Goal: Transaction & Acquisition: Purchase product/service

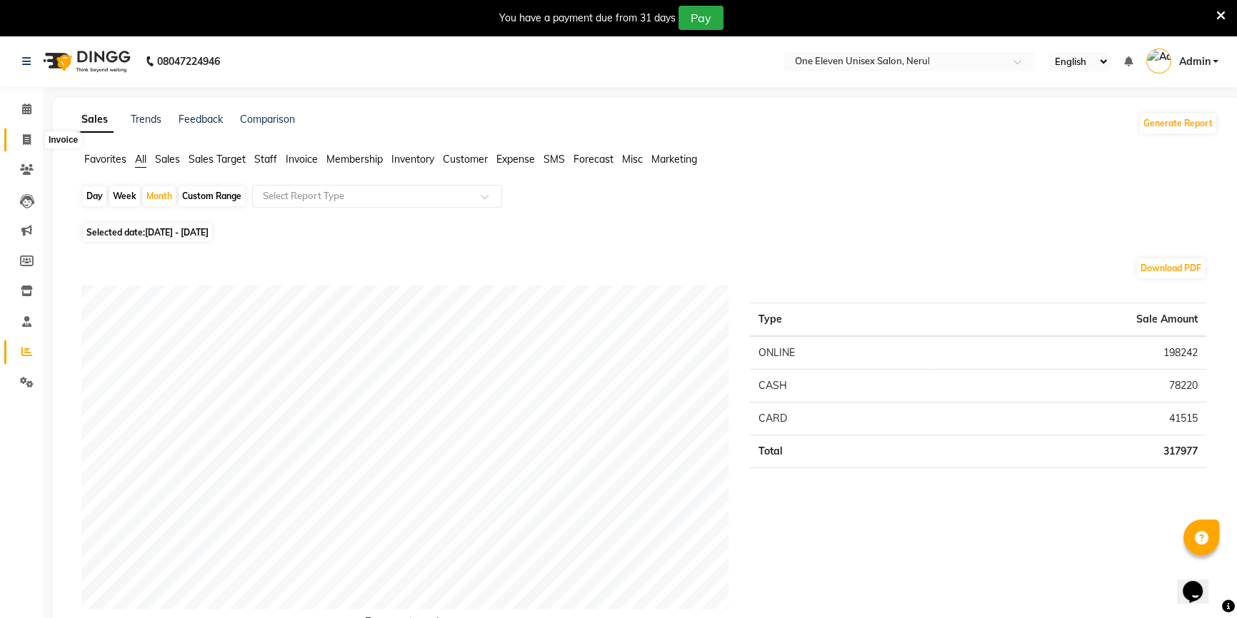
click at [21, 143] on span at bounding box center [26, 140] width 25 height 16
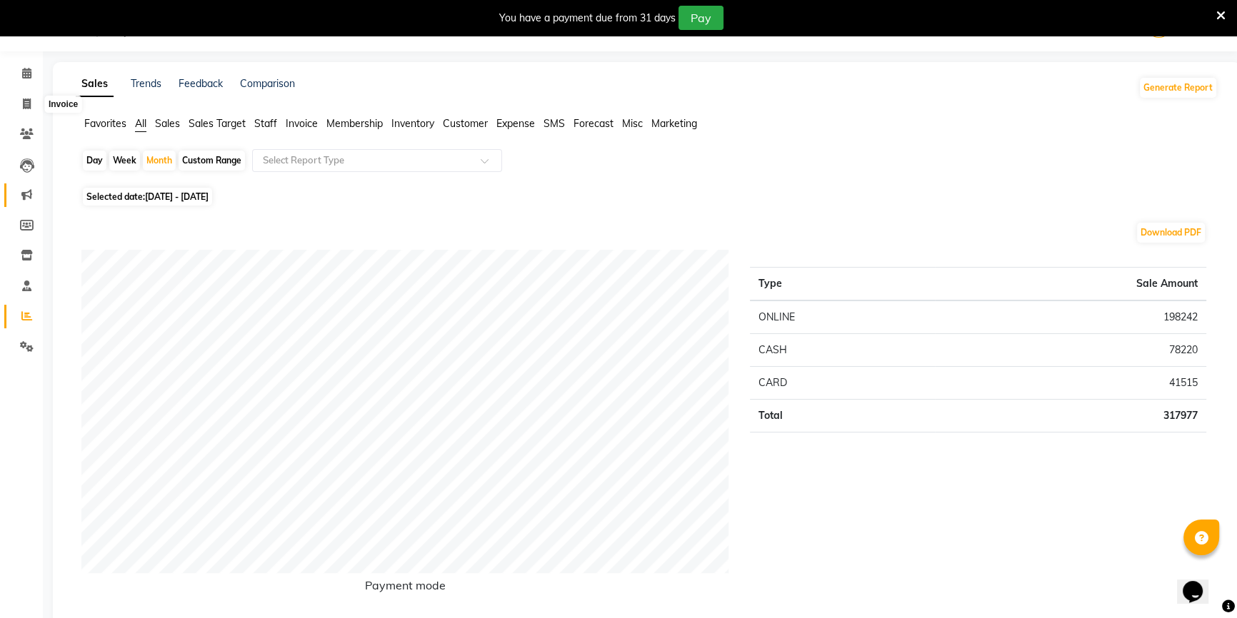
select select "6362"
select select "service"
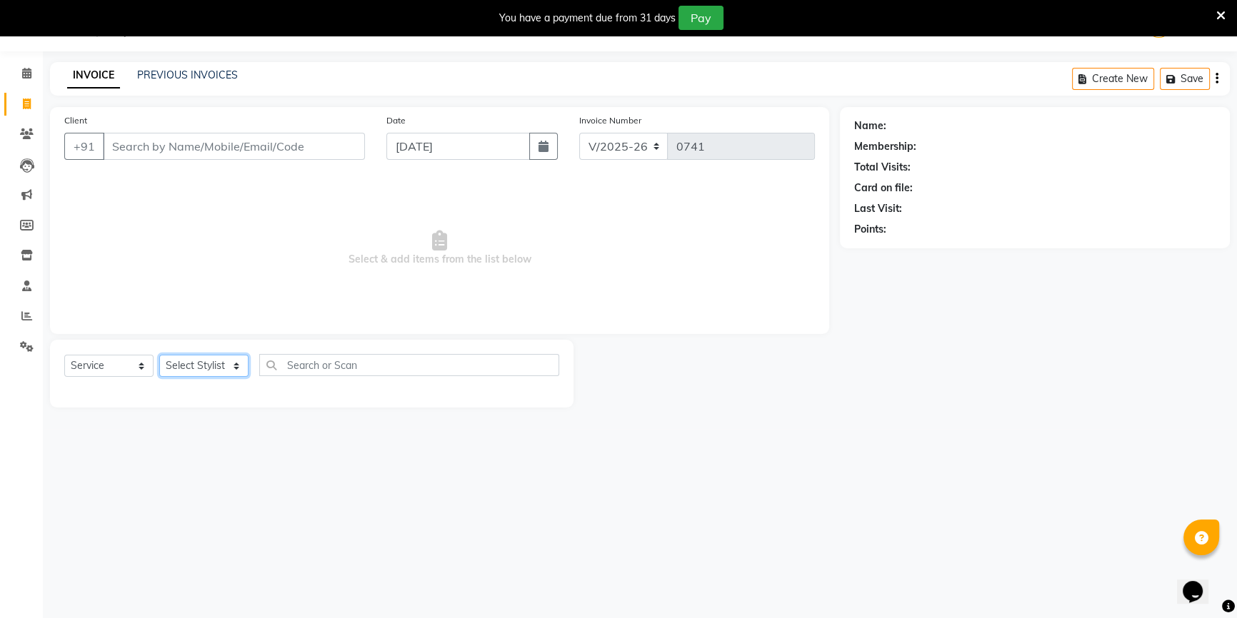
click at [196, 366] on select "Select Stylist ANJALI [PERSON_NAME] front desk [PERSON_NAME] [PERSON_NAME] rubi…" at bounding box center [203, 366] width 89 height 22
select select "53988"
click at [159, 355] on select "Select Stylist ANJALI [PERSON_NAME] front desk [PERSON_NAME] [PERSON_NAME] rubi…" at bounding box center [203, 366] width 89 height 22
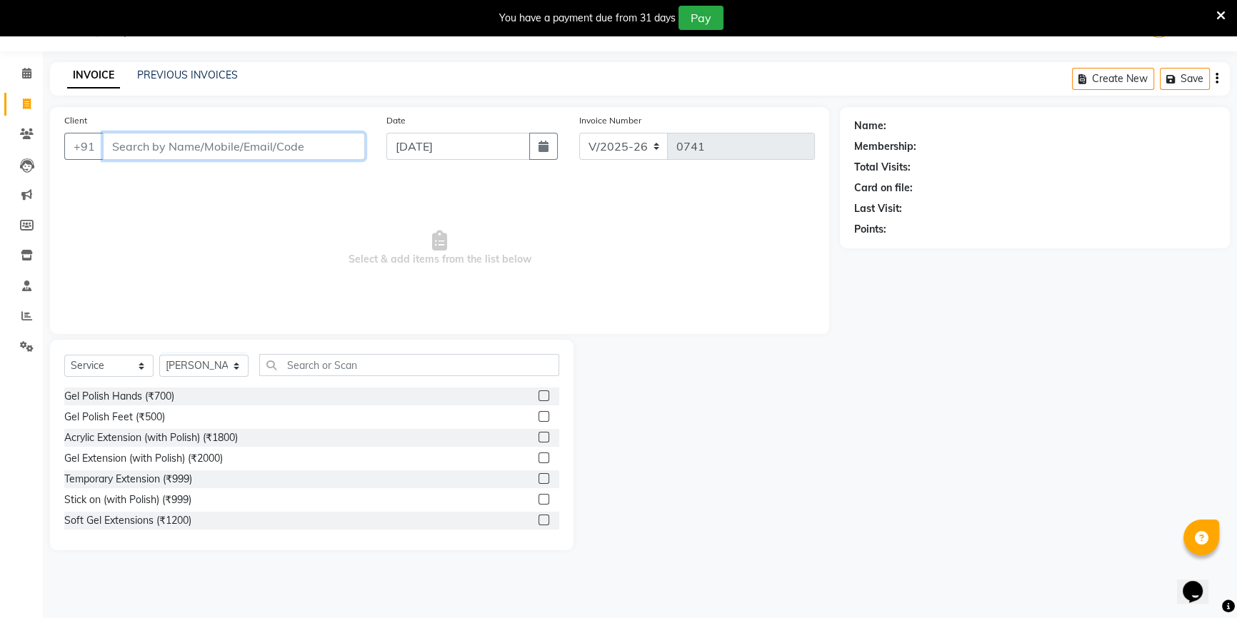
click at [328, 155] on input "Client" at bounding box center [234, 146] width 262 height 27
click at [268, 143] on input "Client" at bounding box center [234, 146] width 262 height 27
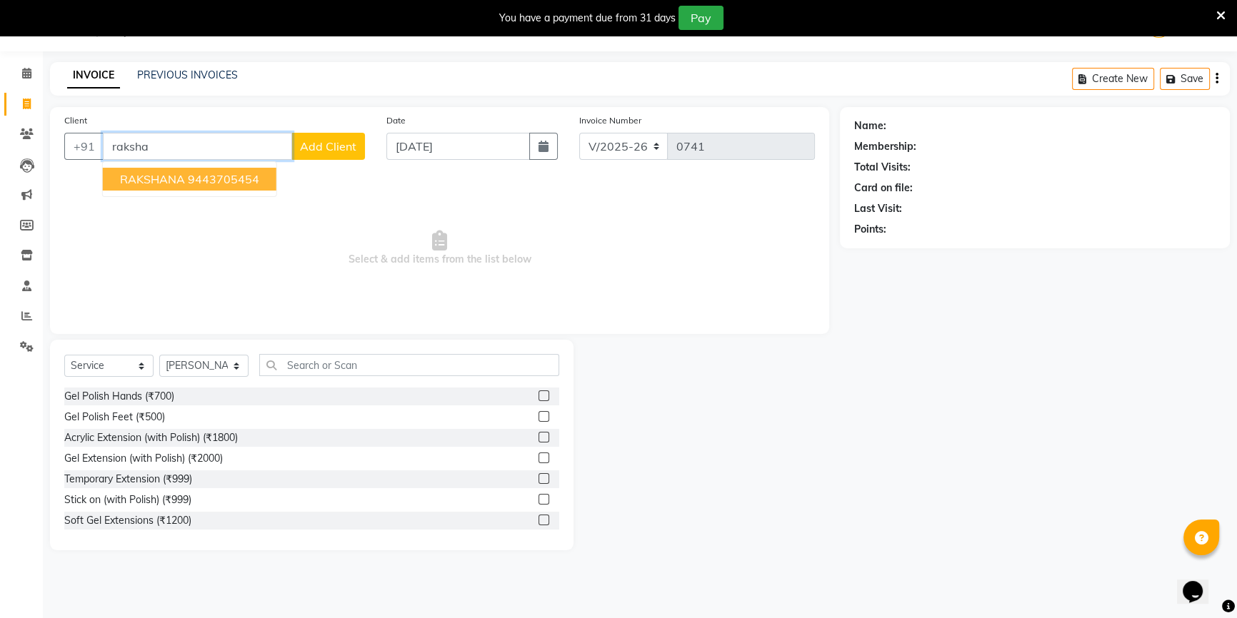
click at [253, 176] on ngb-highlight "9443705454" at bounding box center [223, 179] width 71 height 14
type input "9443705454"
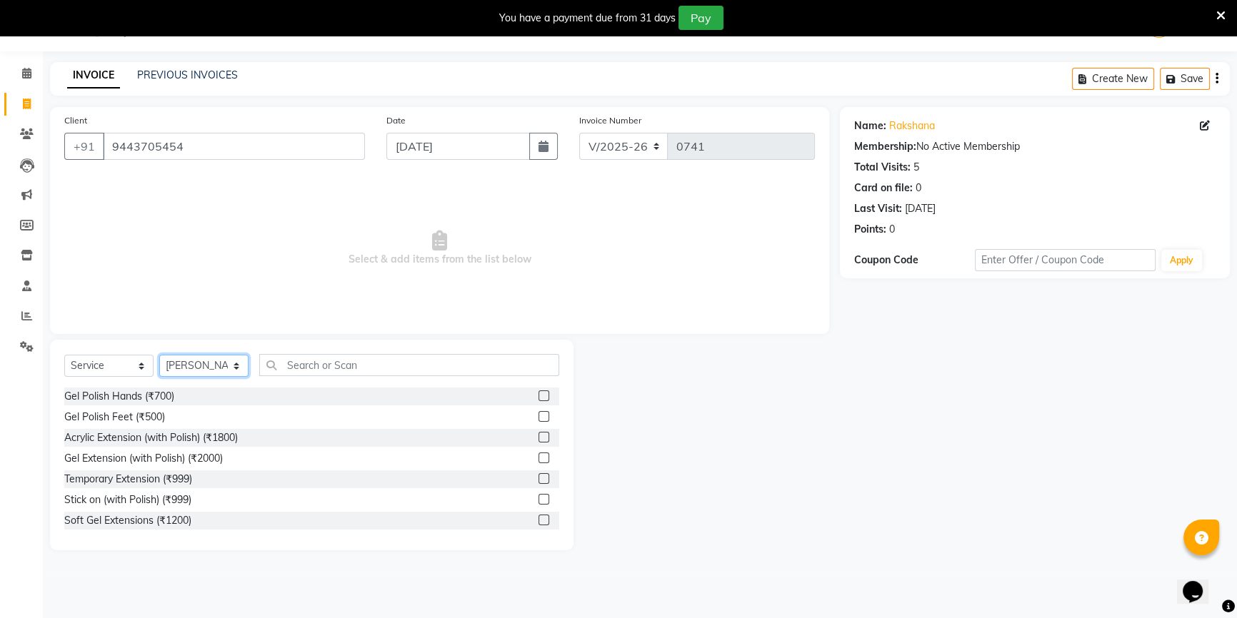
click at [182, 368] on select "Select Stylist ANJALI [PERSON_NAME] front desk [PERSON_NAME] [PERSON_NAME] rubi…" at bounding box center [203, 366] width 89 height 22
select select "58018"
click at [159, 355] on select "Select Stylist ANJALI [PERSON_NAME] front desk [PERSON_NAME] [PERSON_NAME] rubi…" at bounding box center [203, 366] width 89 height 22
click at [300, 365] on input "text" at bounding box center [409, 365] width 300 height 22
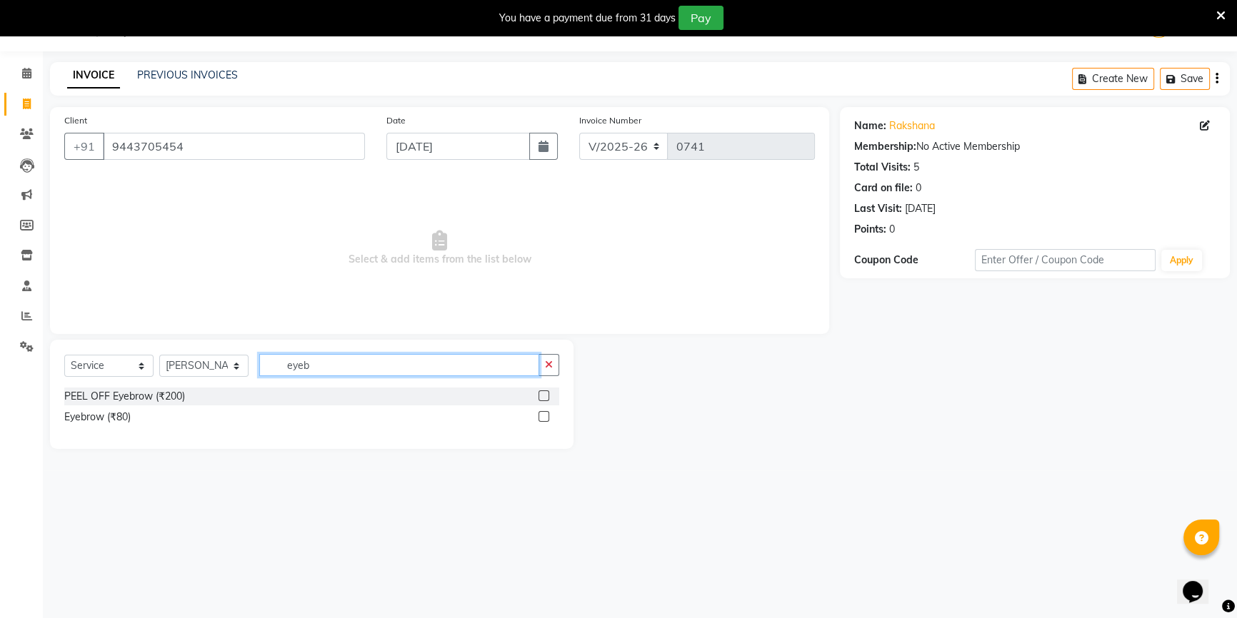
type input "eyeb"
click at [543, 421] on label at bounding box center [543, 416] width 11 height 11
click at [543, 421] on input "checkbox" at bounding box center [542, 417] width 9 height 9
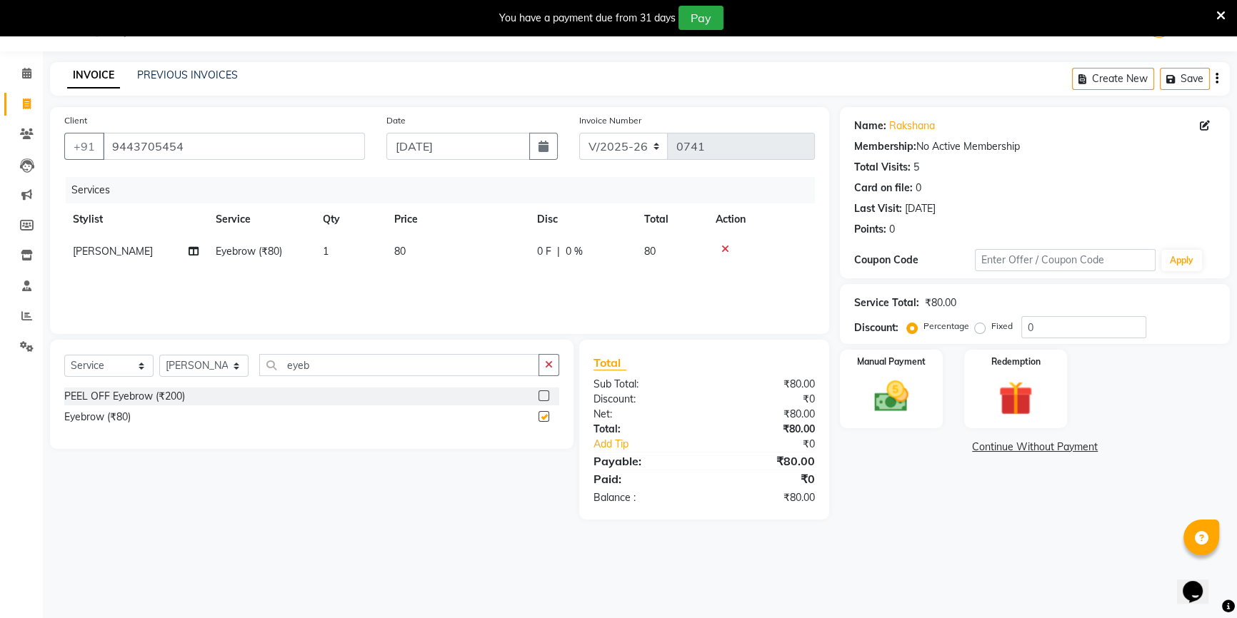
checkbox input "false"
click at [927, 410] on div "Manual Payment" at bounding box center [890, 388] width 107 height 81
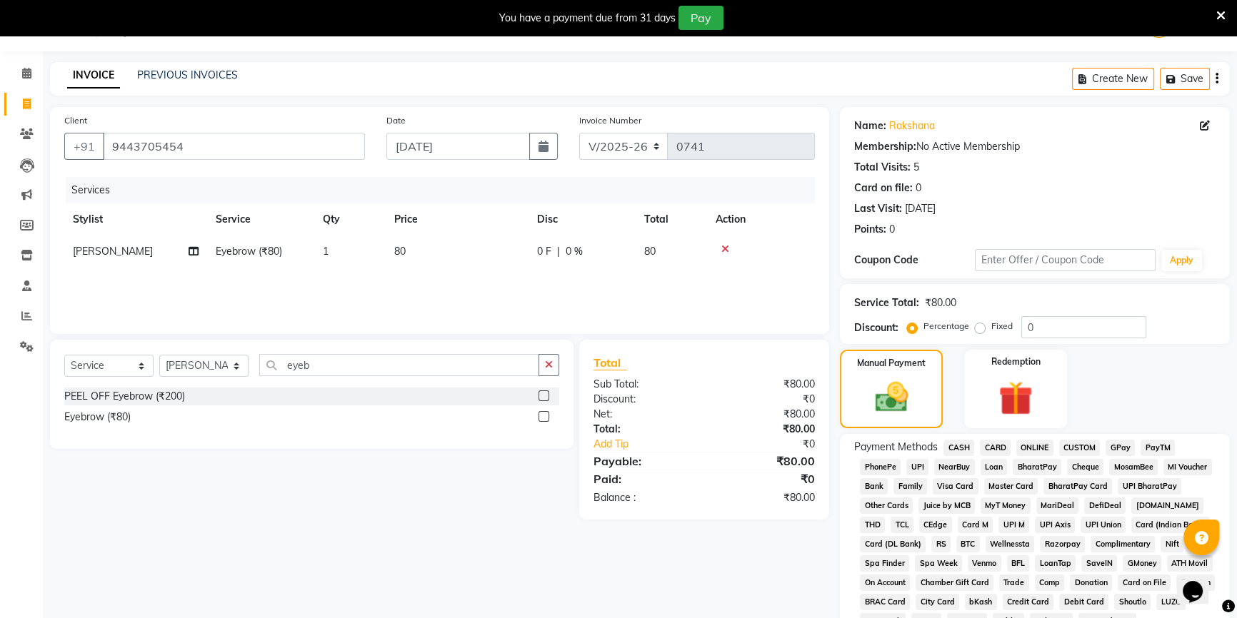
click at [1023, 443] on span "ONLINE" at bounding box center [1034, 448] width 37 height 16
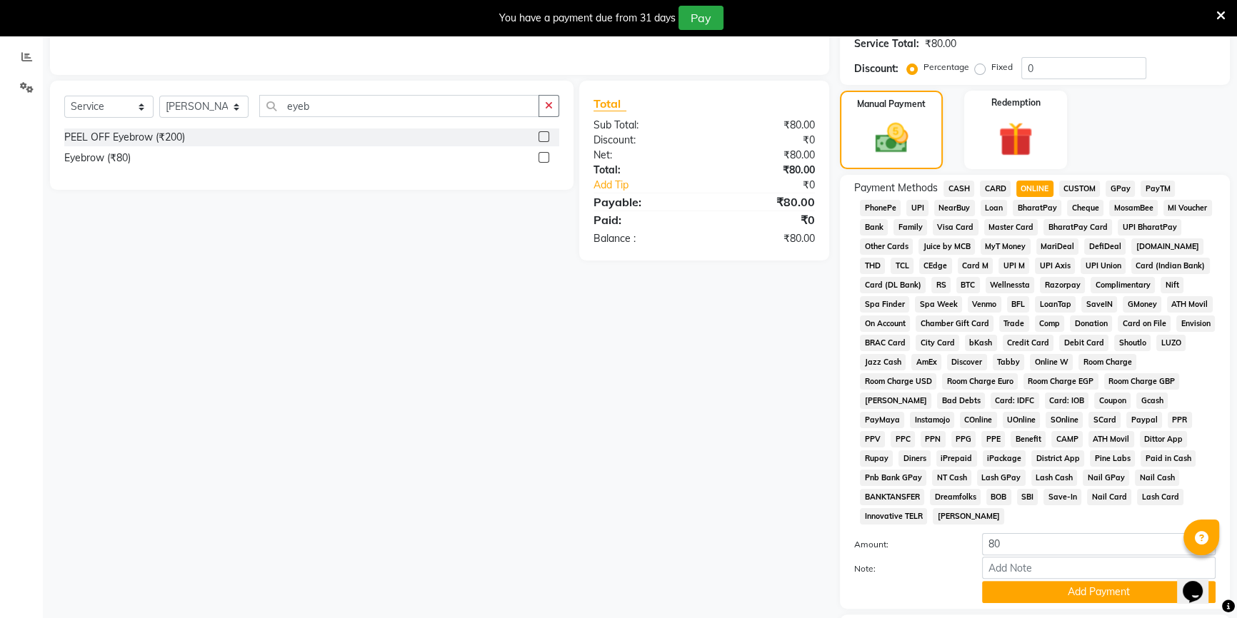
scroll to position [390, 0]
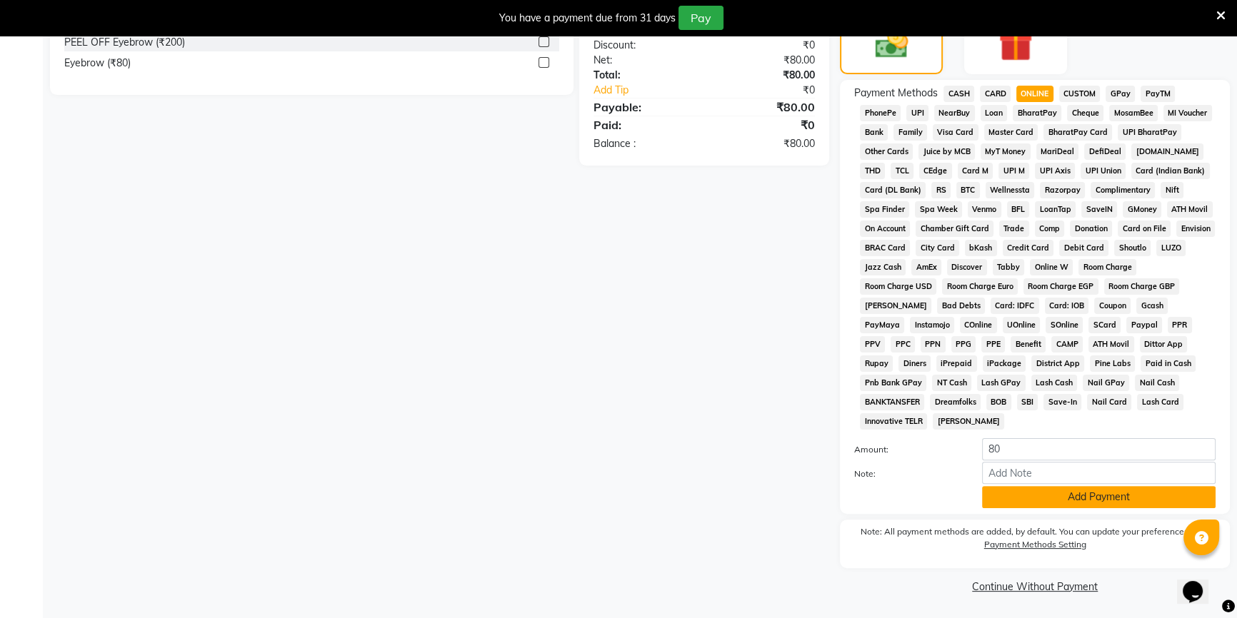
click at [1097, 498] on button "Add Payment" at bounding box center [1098, 497] width 233 height 22
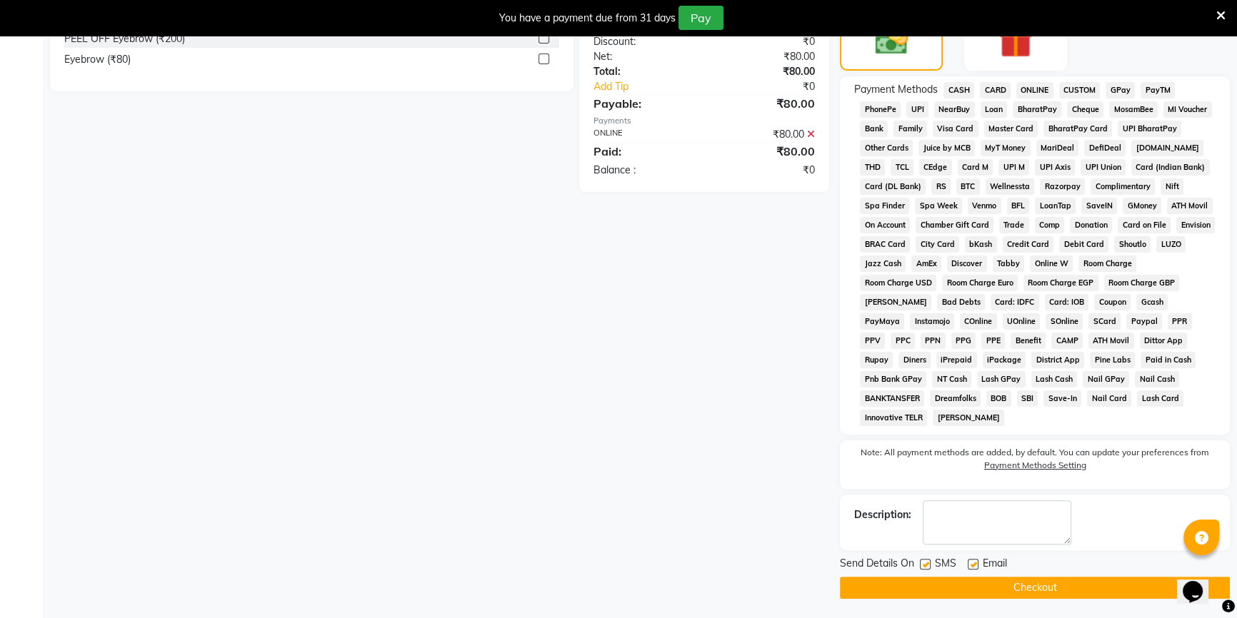
scroll to position [394, 0]
click at [1007, 583] on button "Checkout" at bounding box center [1035, 587] width 390 height 22
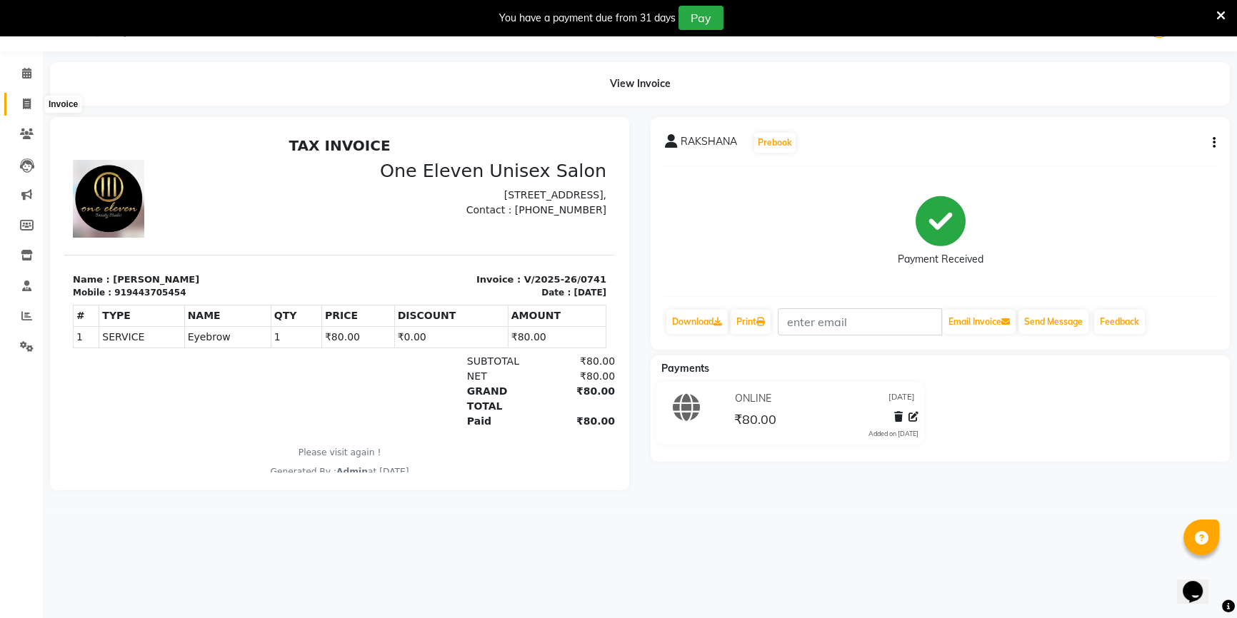
click at [34, 100] on span at bounding box center [26, 104] width 25 height 16
select select "6362"
select select "service"
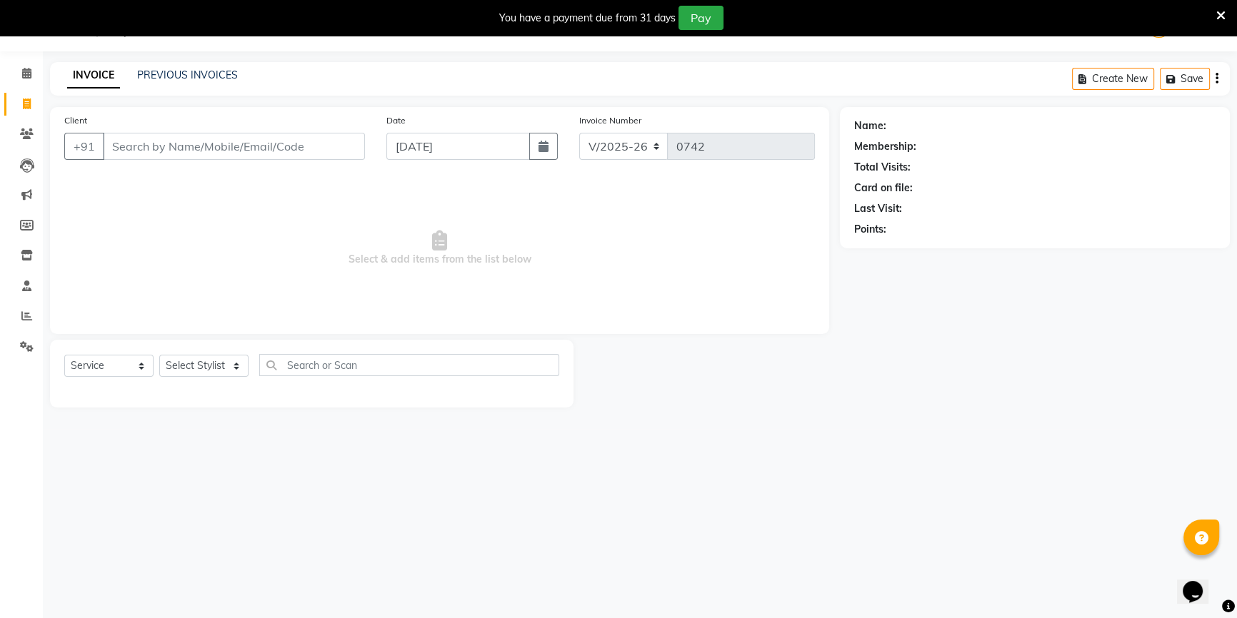
click at [162, 153] on input "Client" at bounding box center [234, 146] width 262 height 27
click at [202, 362] on select "Select Stylist ANJALI [PERSON_NAME] front desk [PERSON_NAME] [PERSON_NAME] rubi…" at bounding box center [203, 366] width 89 height 22
click at [213, 140] on input "Client" at bounding box center [234, 146] width 262 height 27
click at [207, 145] on input "Client" at bounding box center [234, 146] width 262 height 27
click at [206, 127] on div "Client +91" at bounding box center [215, 142] width 322 height 59
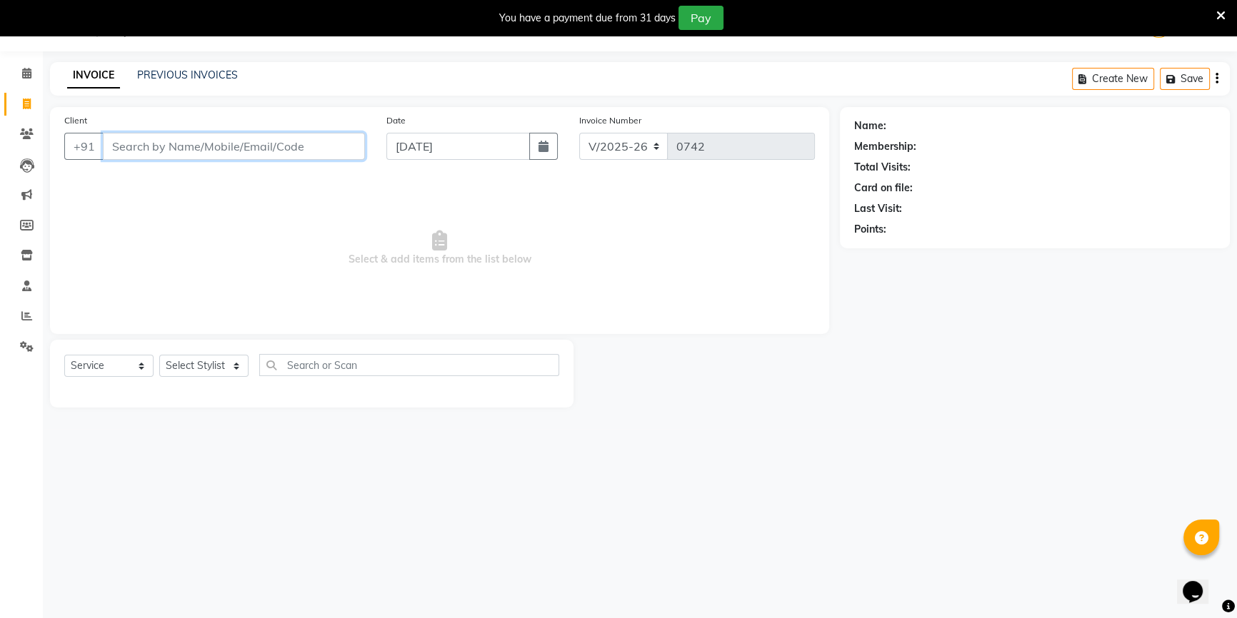
click at [321, 142] on input "Client" at bounding box center [234, 146] width 262 height 27
type input "9967856069"
click at [321, 142] on span "Add Client" at bounding box center [328, 146] width 56 height 14
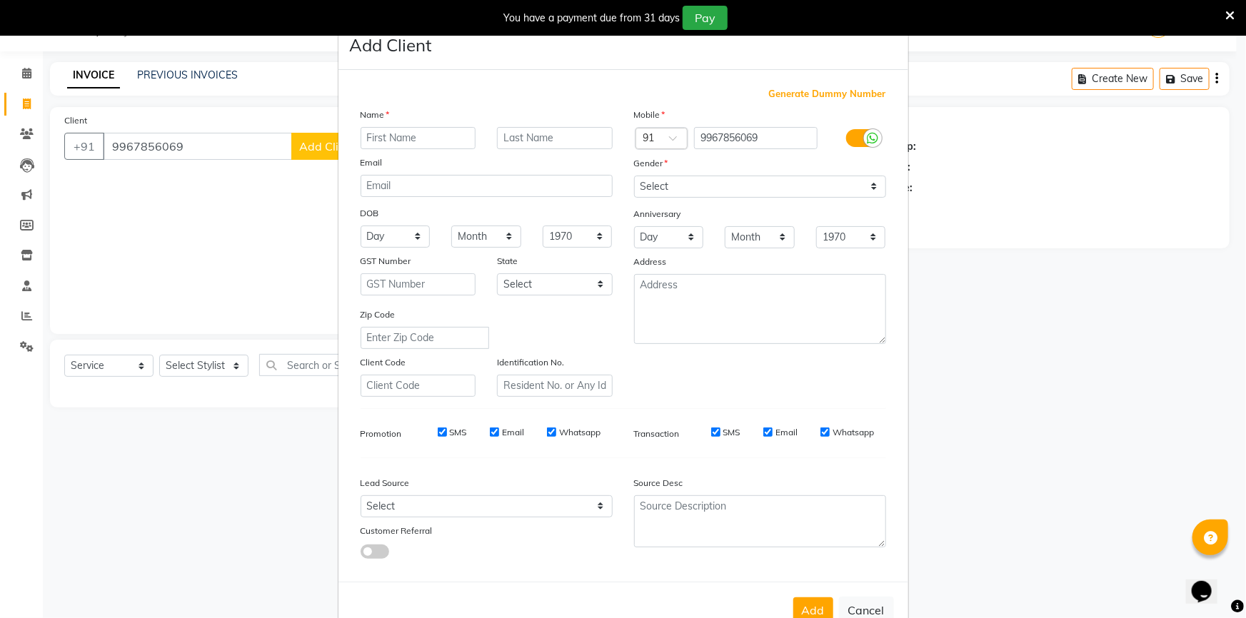
click at [381, 144] on input "text" at bounding box center [419, 138] width 116 height 22
type input "arya"
click at [668, 186] on select "Select [DEMOGRAPHIC_DATA] [DEMOGRAPHIC_DATA] Other Prefer Not To Say" at bounding box center [760, 187] width 252 height 22
select select "[DEMOGRAPHIC_DATA]"
click at [634, 176] on select "Select [DEMOGRAPHIC_DATA] [DEMOGRAPHIC_DATA] Other Prefer Not To Say" at bounding box center [760, 187] width 252 height 22
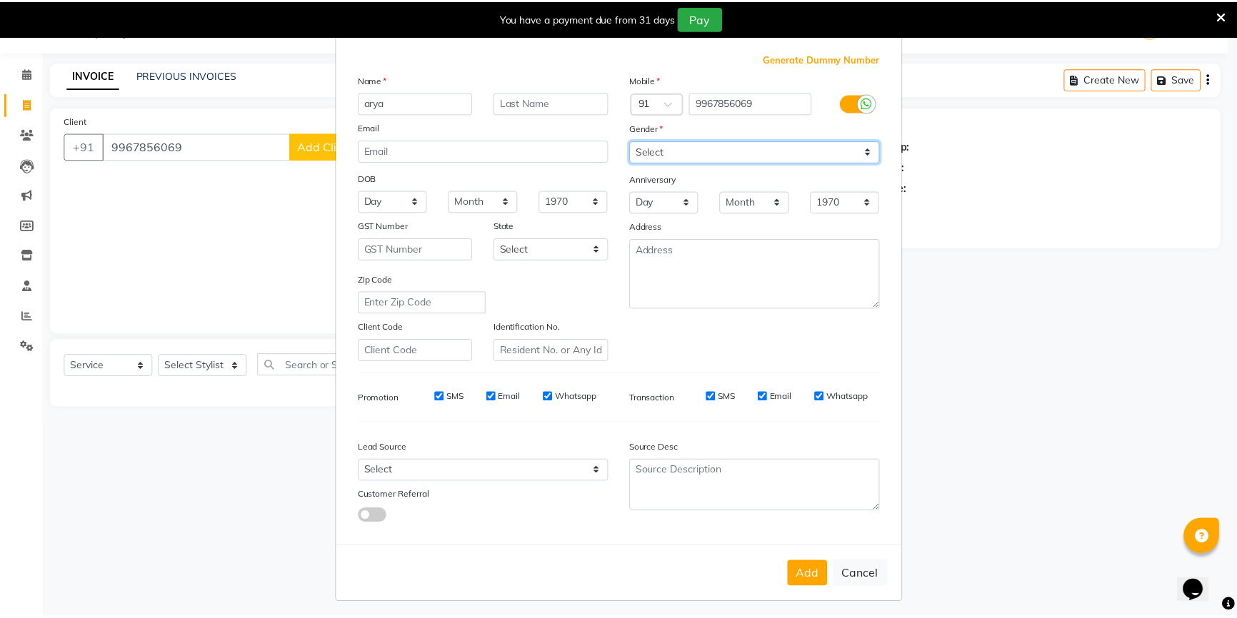
scroll to position [44, 0]
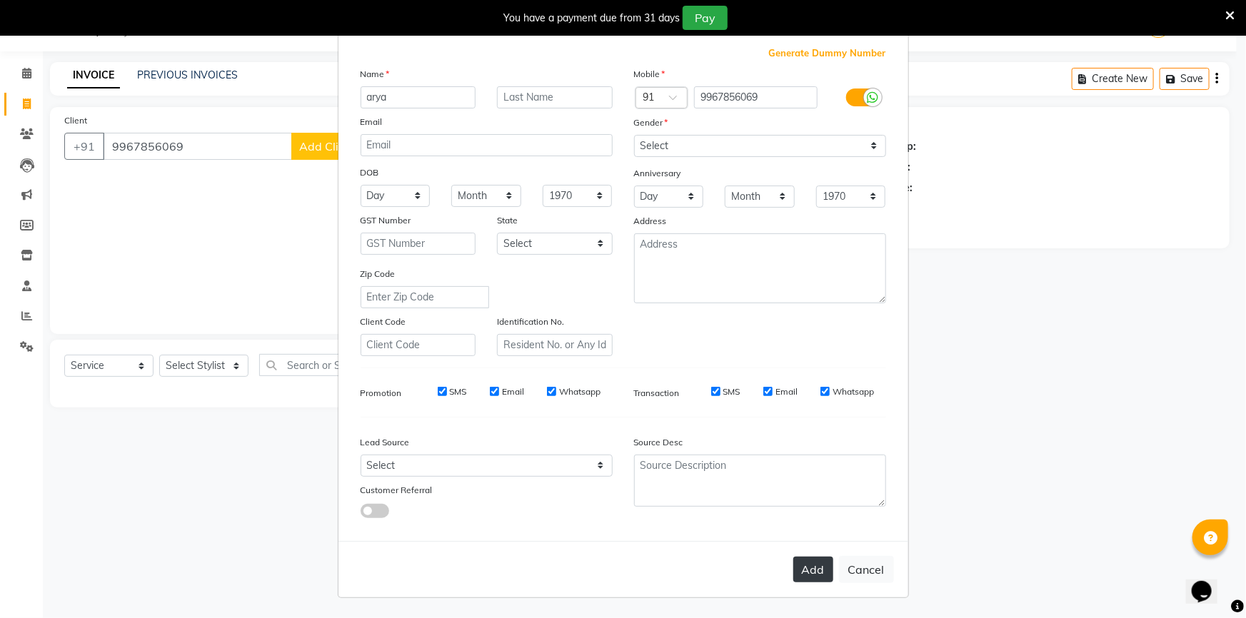
click at [815, 576] on button "Add" at bounding box center [813, 570] width 40 height 26
select select
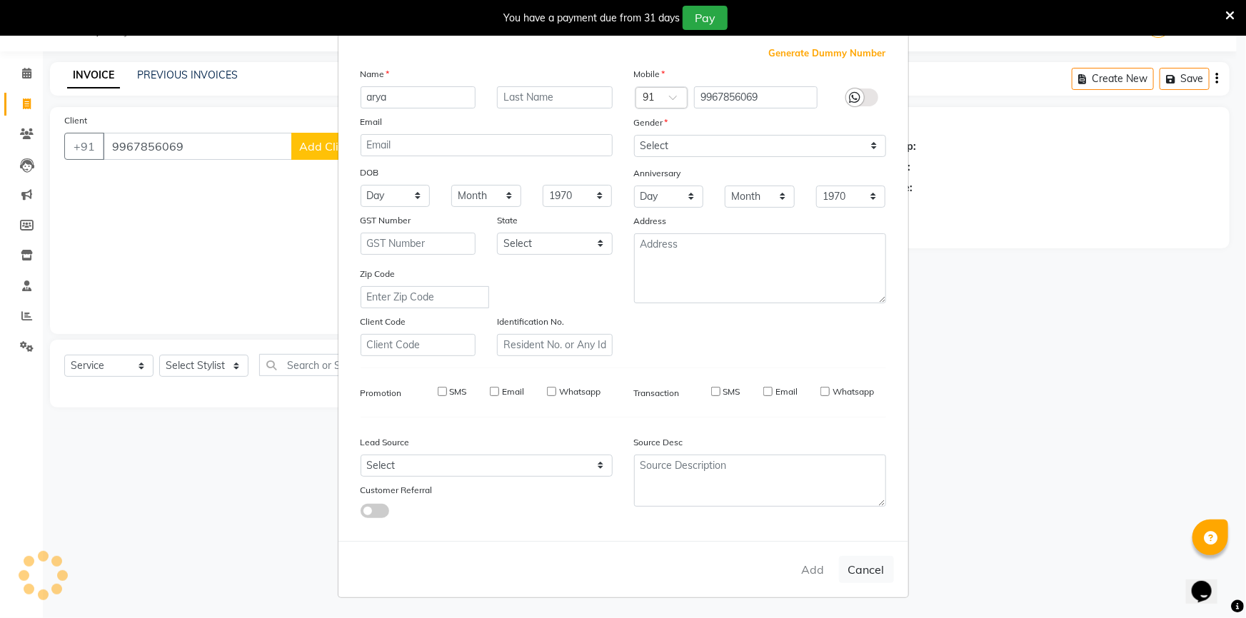
select select
checkbox input "false"
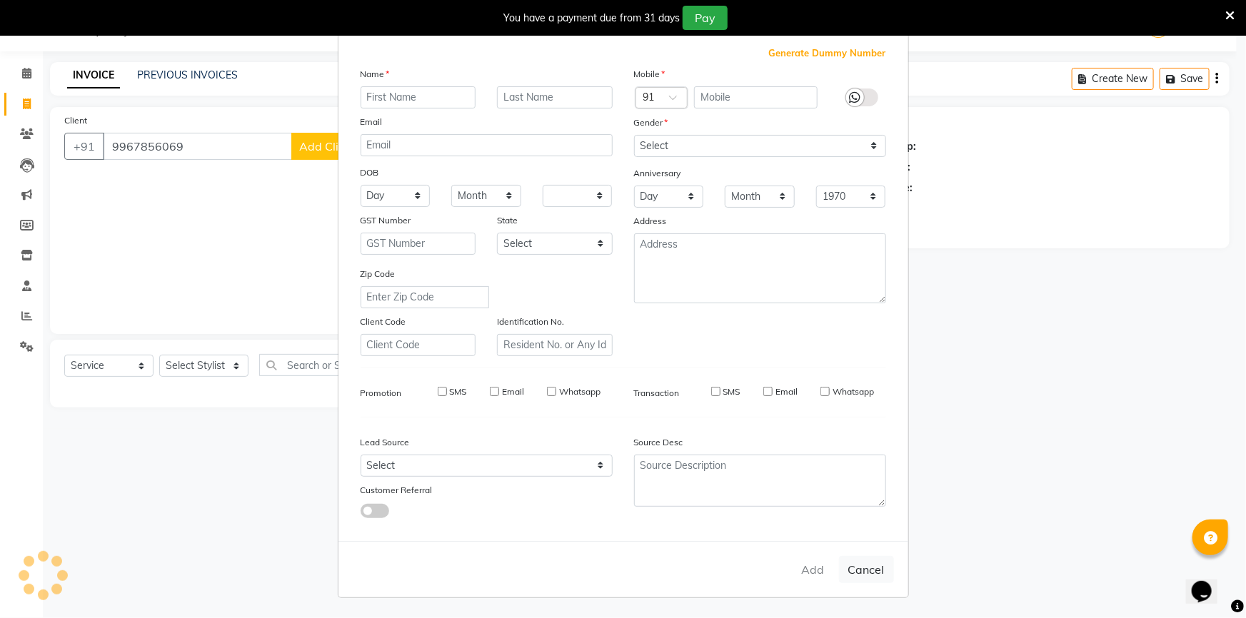
checkbox input "false"
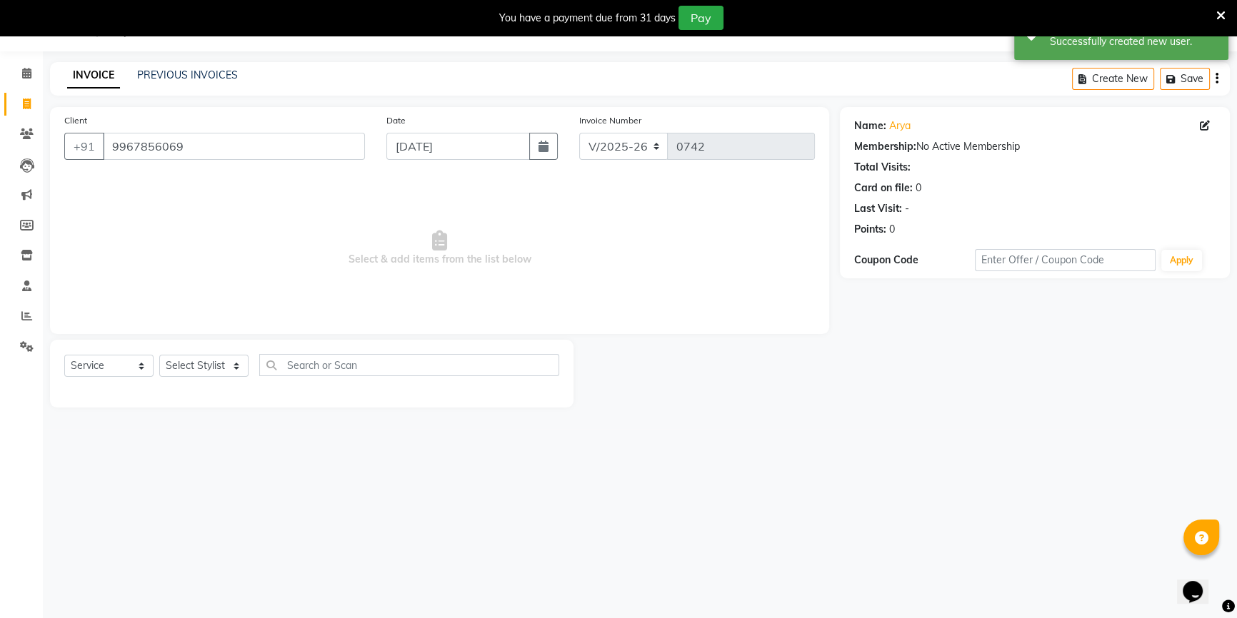
click at [191, 383] on div "Select Service Product Membership Package Voucher Prepaid Gift Card Select Styl…" at bounding box center [311, 371] width 495 height 34
click at [195, 366] on select "Select Stylist ANJALI [PERSON_NAME] front desk [PERSON_NAME] [PERSON_NAME] rubi…" at bounding box center [203, 366] width 89 height 22
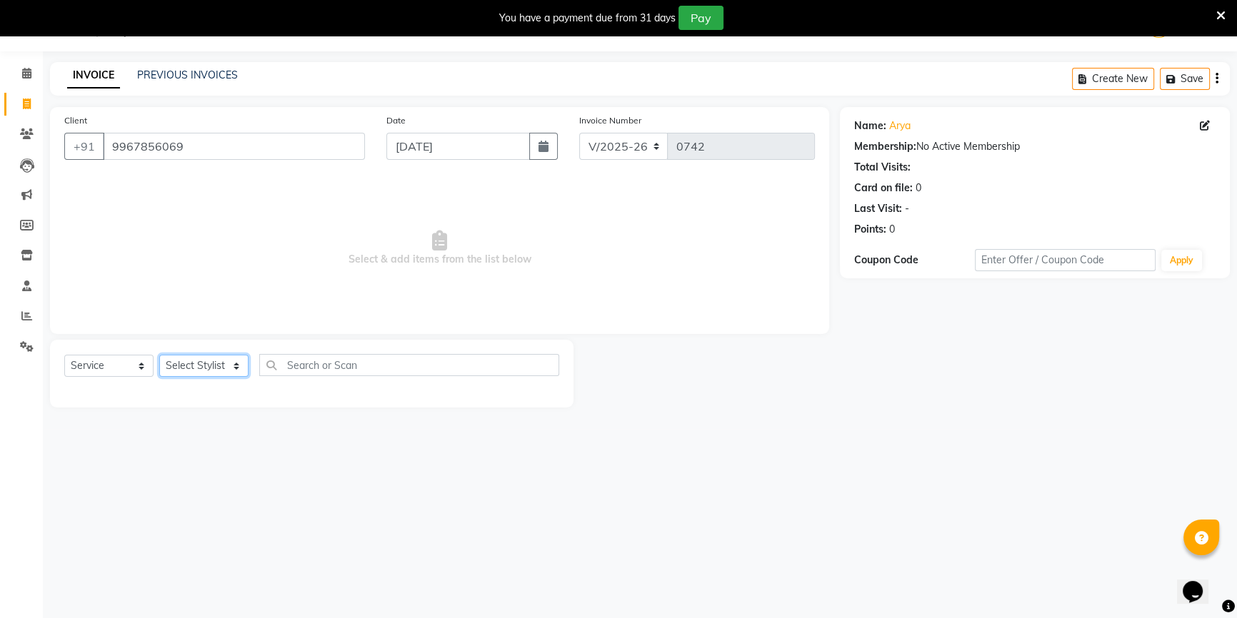
select select "53988"
click at [159, 355] on select "Select Stylist ANJALI [PERSON_NAME] front desk [PERSON_NAME] [PERSON_NAME] rubi…" at bounding box center [203, 366] width 89 height 22
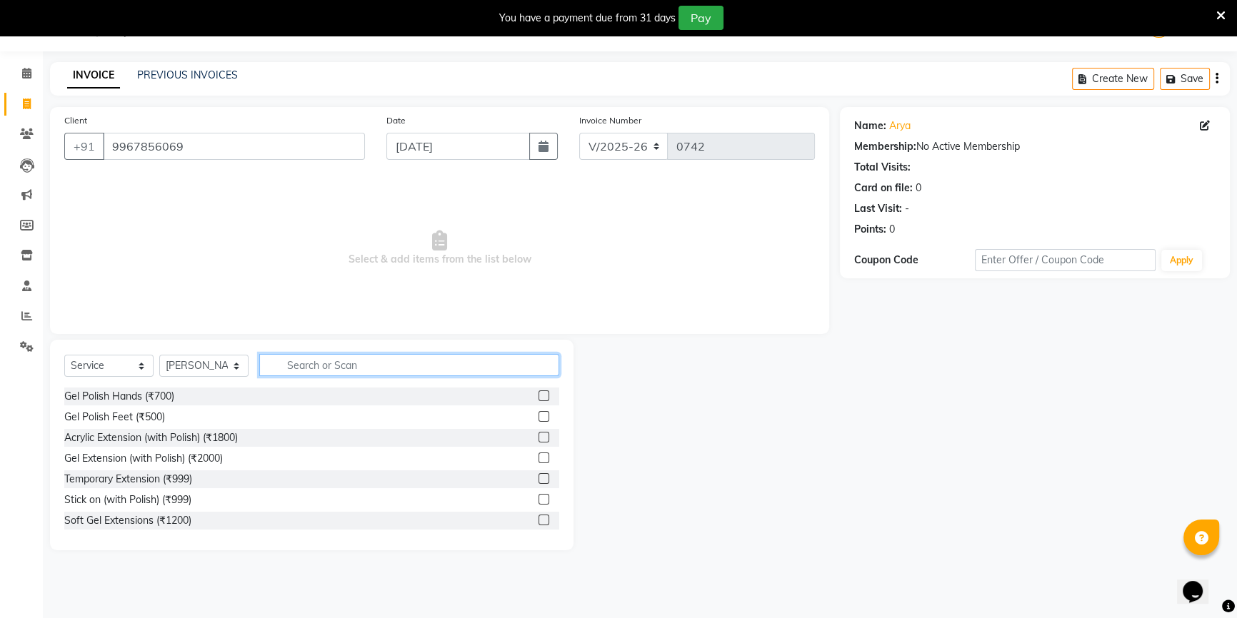
click at [312, 371] on input "text" at bounding box center [409, 365] width 300 height 22
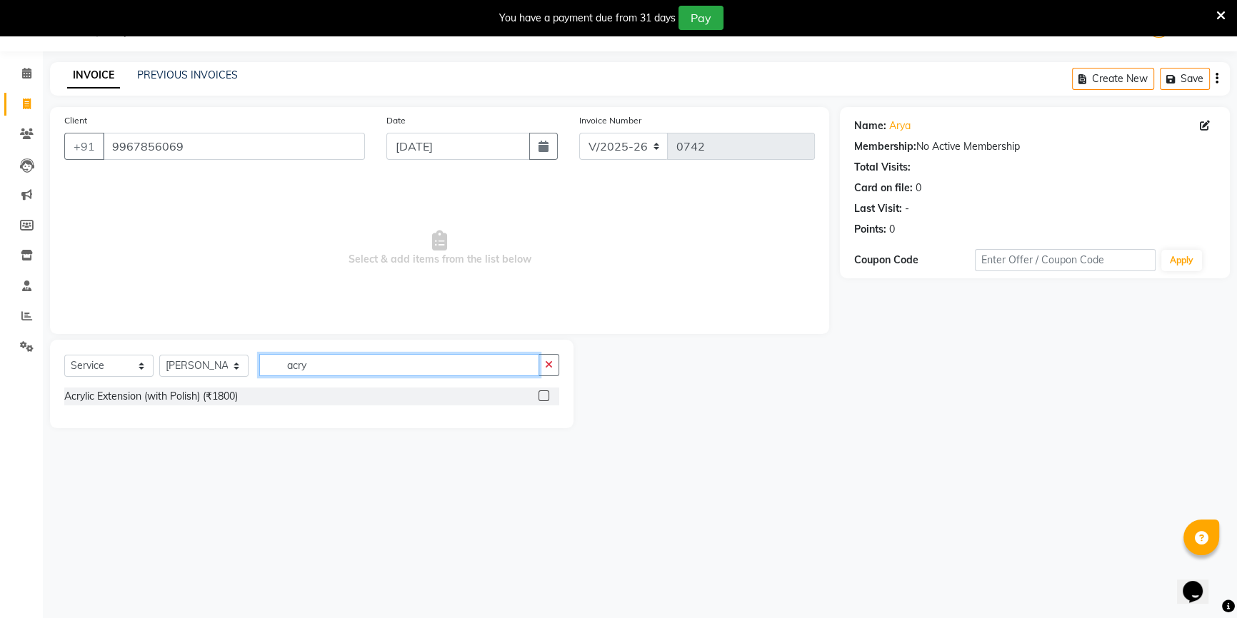
type input "acry"
click at [541, 397] on label at bounding box center [543, 396] width 11 height 11
click at [541, 397] on input "checkbox" at bounding box center [542, 396] width 9 height 9
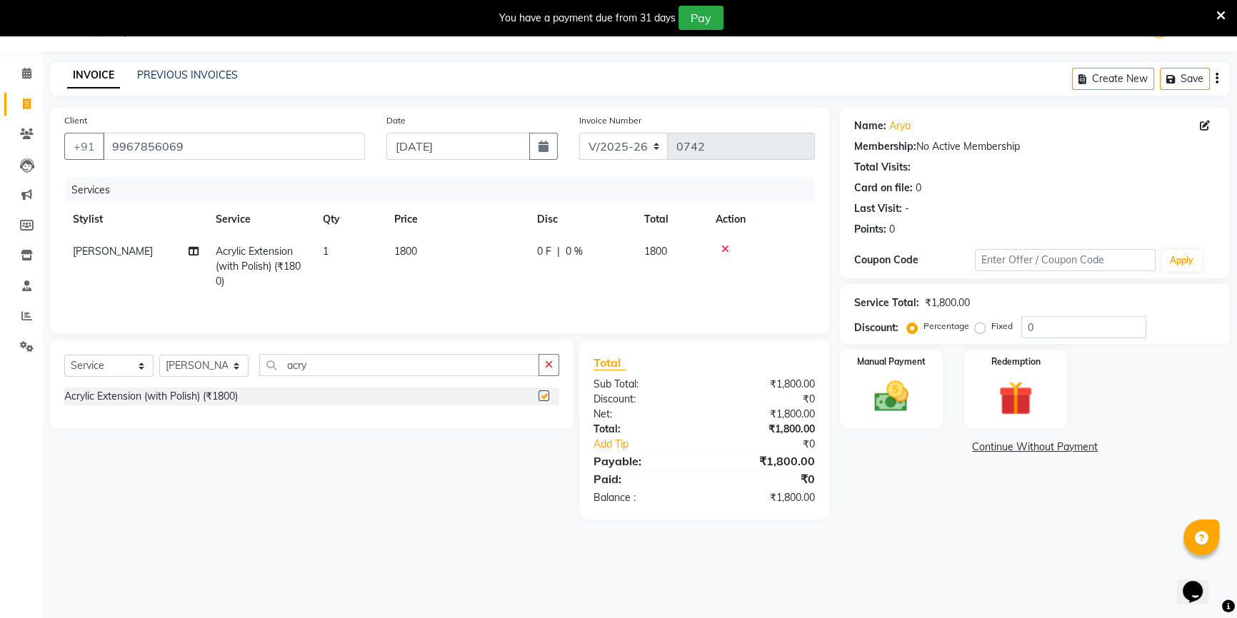
checkbox input "false"
click at [225, 366] on select "Select Stylist ANJALI [PERSON_NAME] front desk [PERSON_NAME] [PERSON_NAME] rubi…" at bounding box center [203, 366] width 89 height 22
click at [365, 374] on input "acry" at bounding box center [399, 365] width 280 height 22
drag, startPoint x: 335, startPoint y: 374, endPoint x: 270, endPoint y: 376, distance: 65.0
click at [270, 376] on input "acry" at bounding box center [399, 365] width 280 height 22
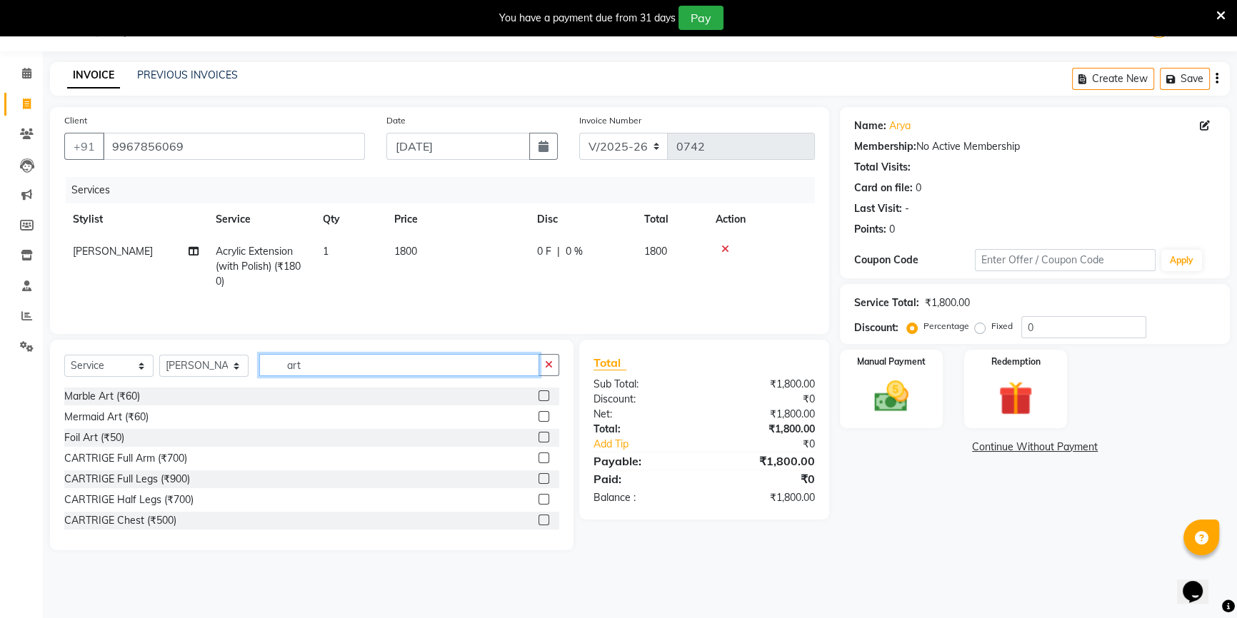
type input "art"
click at [538, 438] on label at bounding box center [543, 437] width 11 height 11
click at [538, 438] on input "checkbox" at bounding box center [542, 437] width 9 height 9
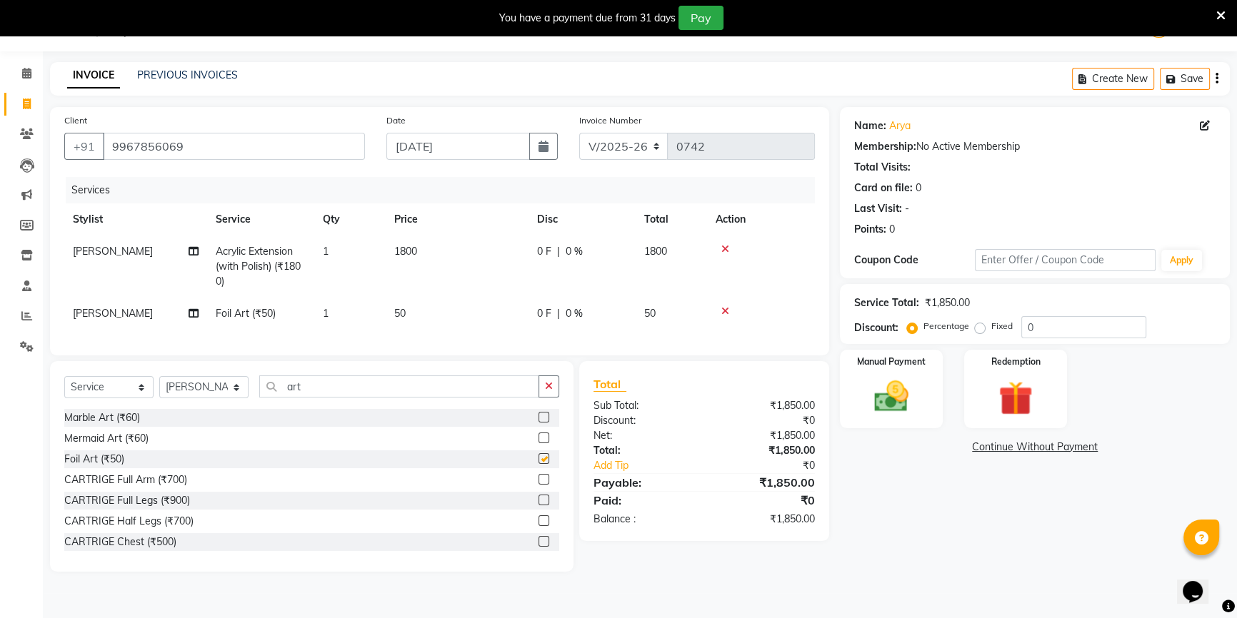
checkbox input "false"
click at [460, 306] on td "50" at bounding box center [457, 314] width 143 height 32
select select "53988"
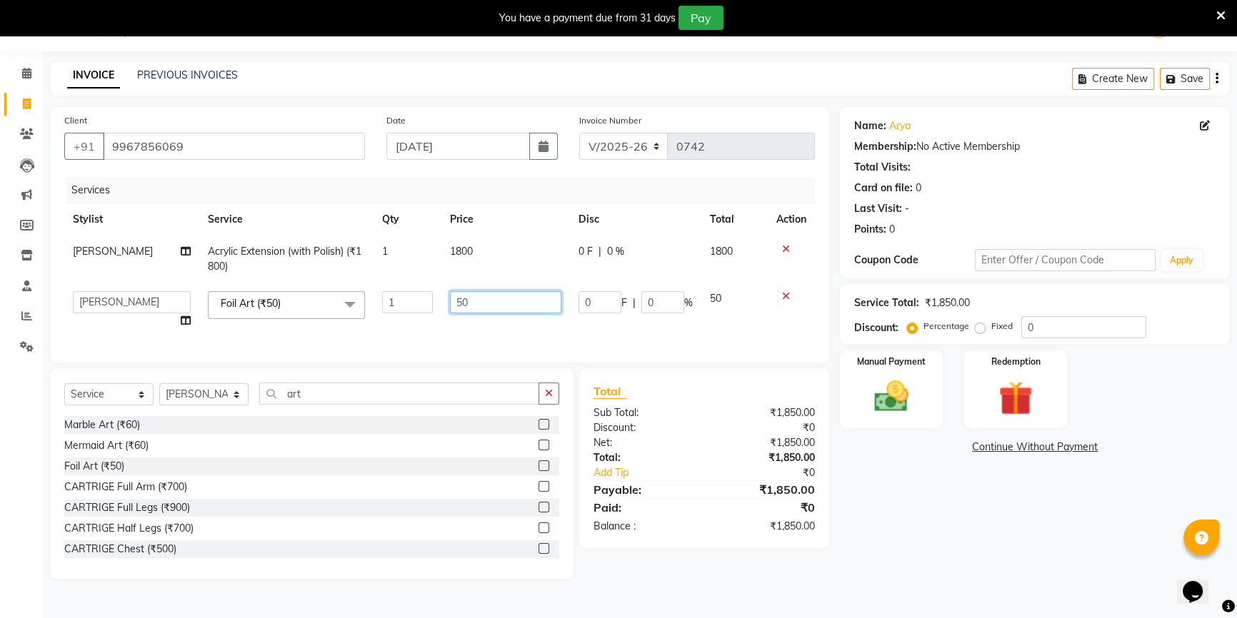
drag, startPoint x: 513, startPoint y: 309, endPoint x: 418, endPoint y: 313, distance: 95.1
click at [418, 313] on tr "ANJALI [PERSON_NAME] front desk [PERSON_NAME] priya [PERSON_NAME] rubina sanjay…" at bounding box center [439, 310] width 750 height 54
type input "200"
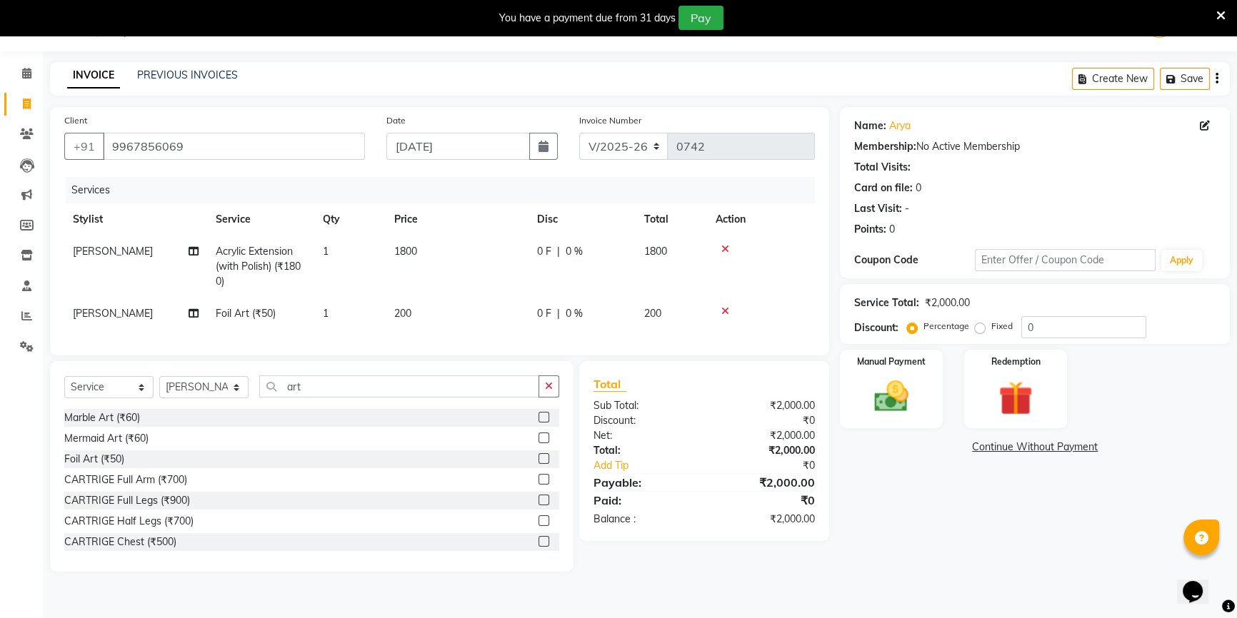
click at [528, 258] on td "1800" at bounding box center [457, 267] width 143 height 62
select select "53988"
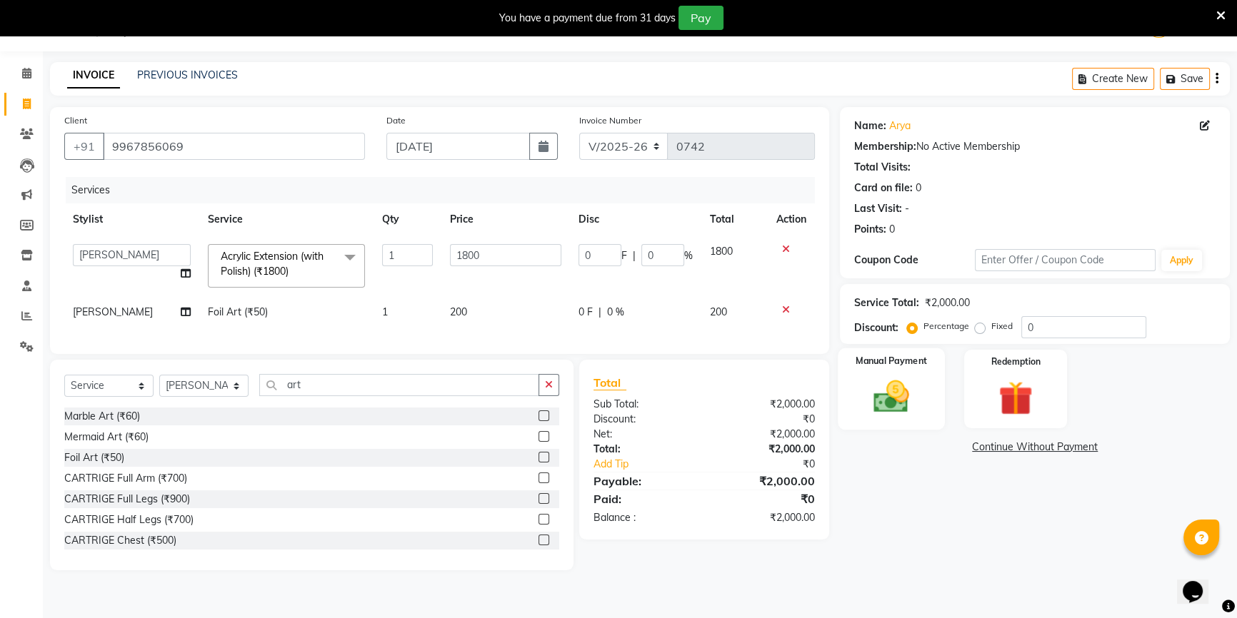
drag, startPoint x: 897, startPoint y: 379, endPoint x: 912, endPoint y: 390, distance: 18.4
click at [900, 379] on img at bounding box center [891, 396] width 58 height 41
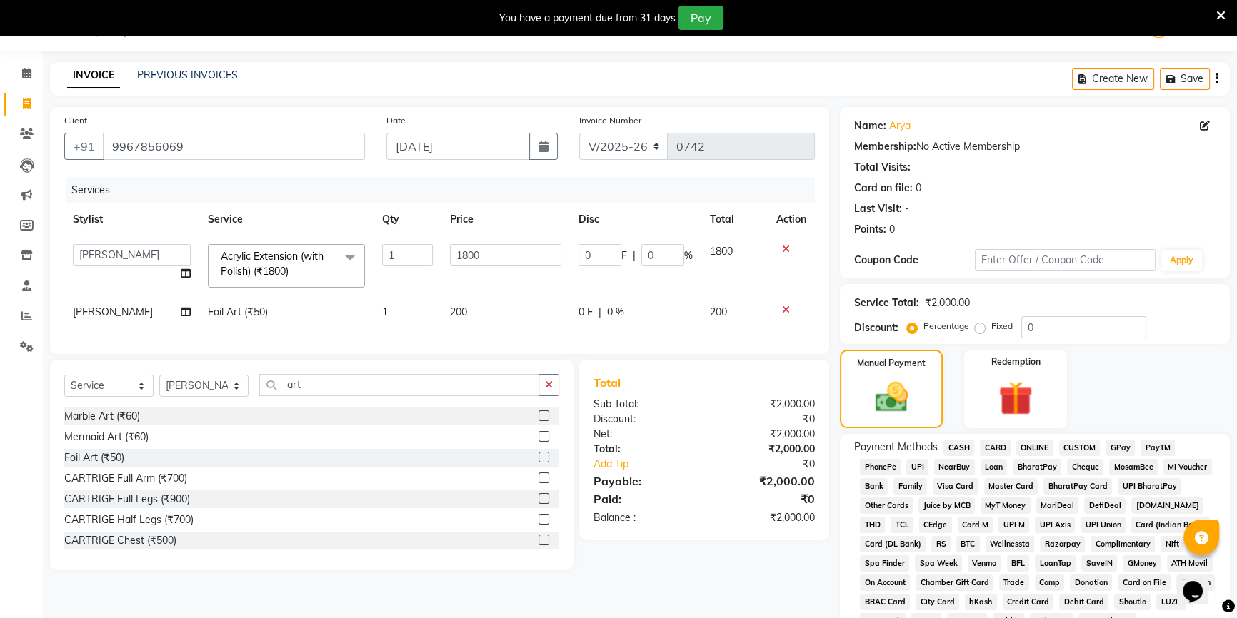
click at [1033, 448] on span "ONLINE" at bounding box center [1034, 448] width 37 height 16
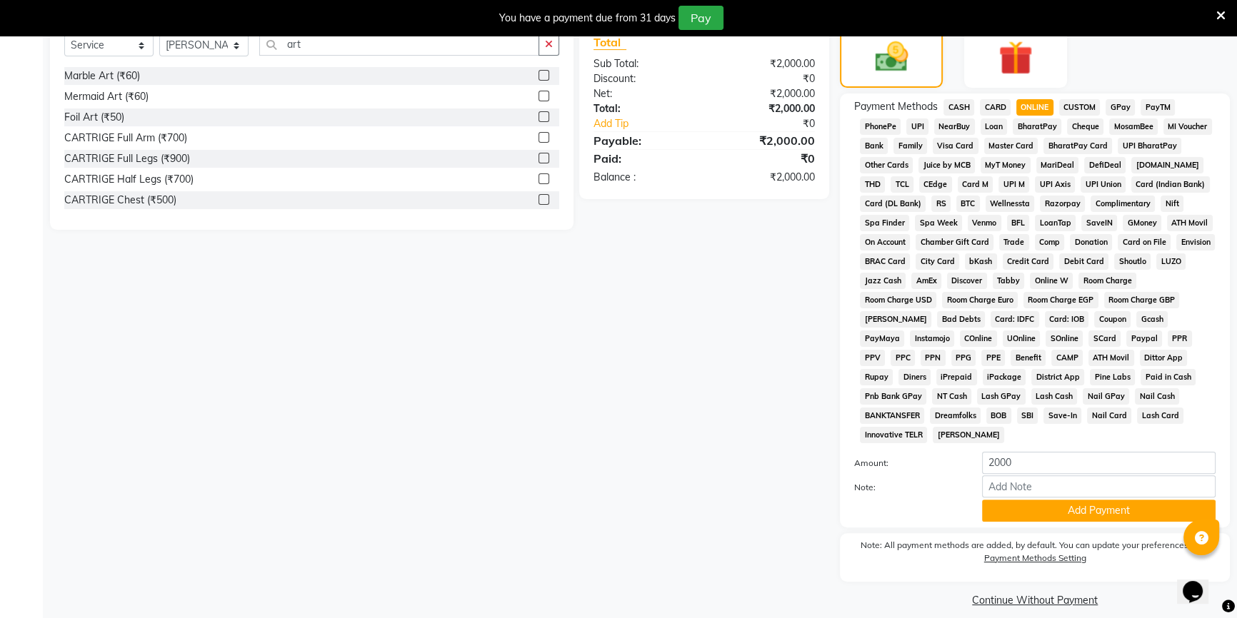
scroll to position [390, 0]
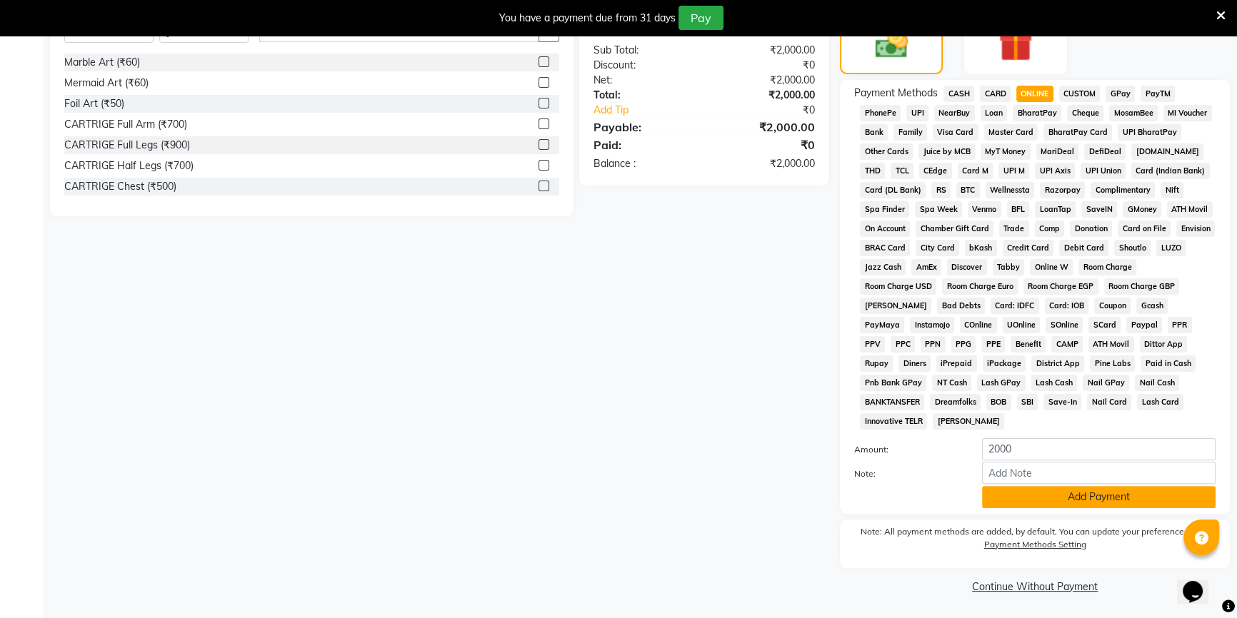
click at [1061, 499] on button "Add Payment" at bounding box center [1098, 497] width 233 height 22
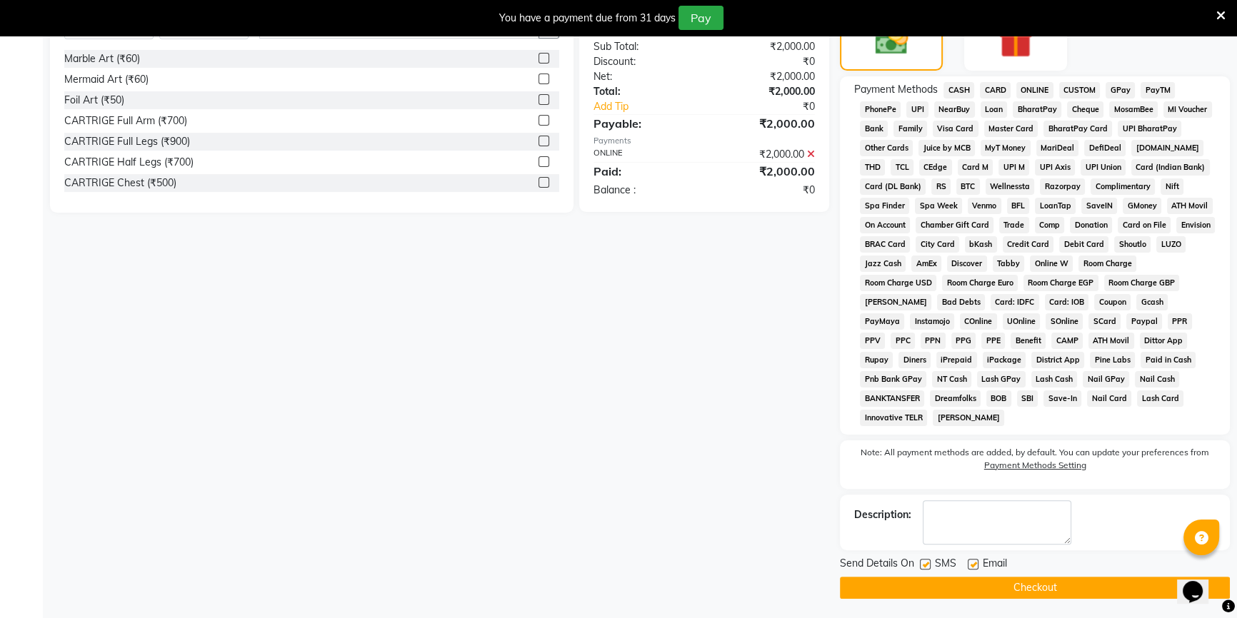
scroll to position [394, 0]
click at [1029, 580] on button "Checkout" at bounding box center [1035, 587] width 390 height 22
